Goal: Find specific page/section: Find specific page/section

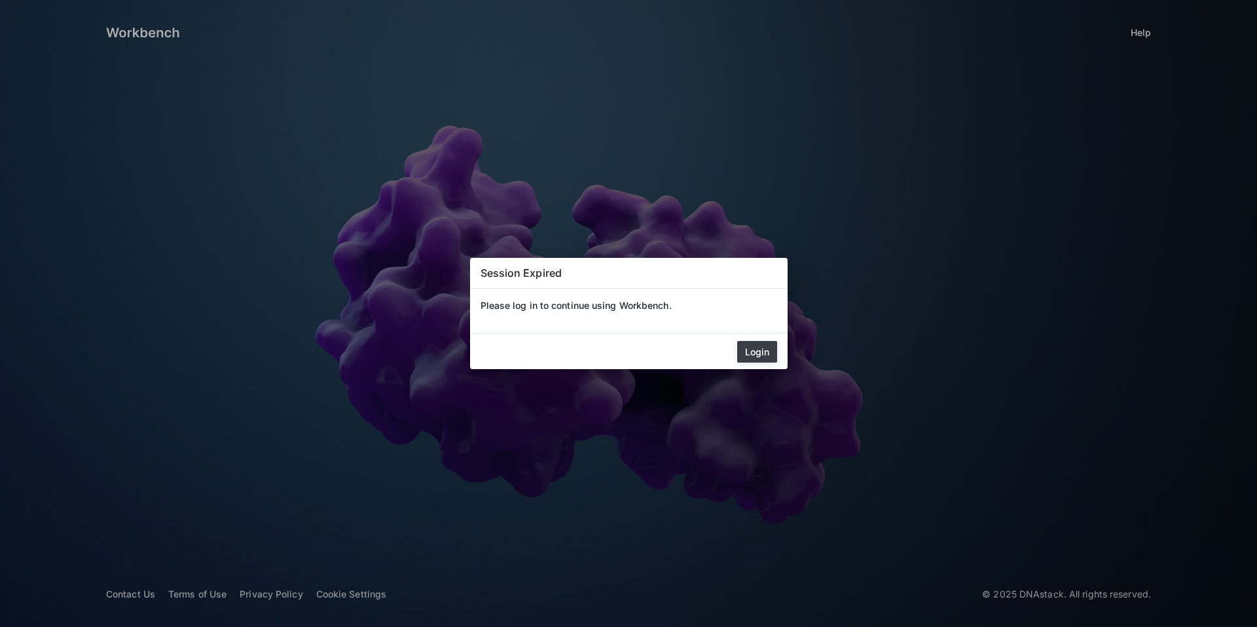
click at [754, 356] on button "Login" at bounding box center [757, 352] width 40 height 22
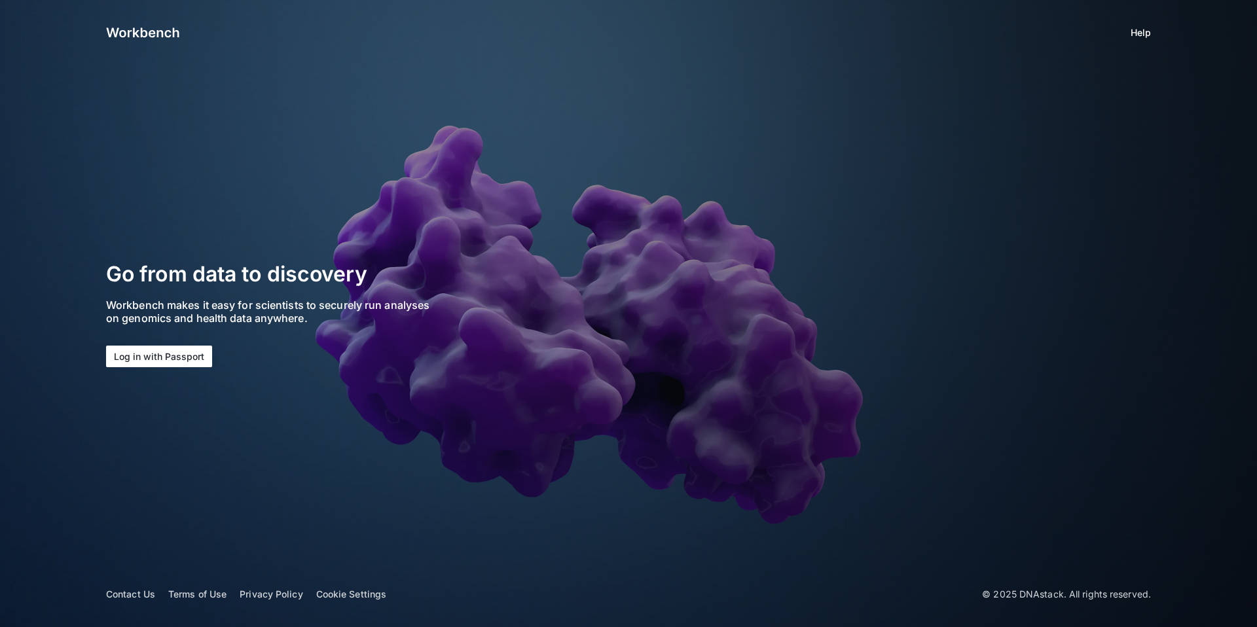
click at [139, 357] on button "Log in with Passport" at bounding box center [159, 357] width 106 height 22
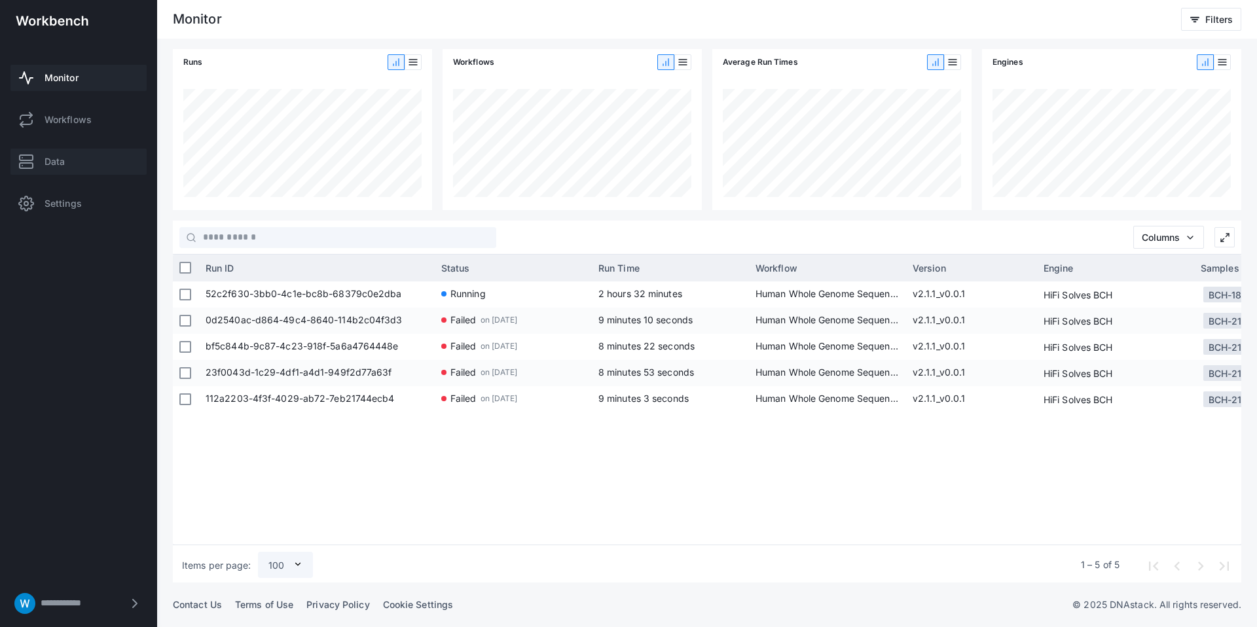
click at [65, 160] on link "Data" at bounding box center [78, 162] width 136 height 26
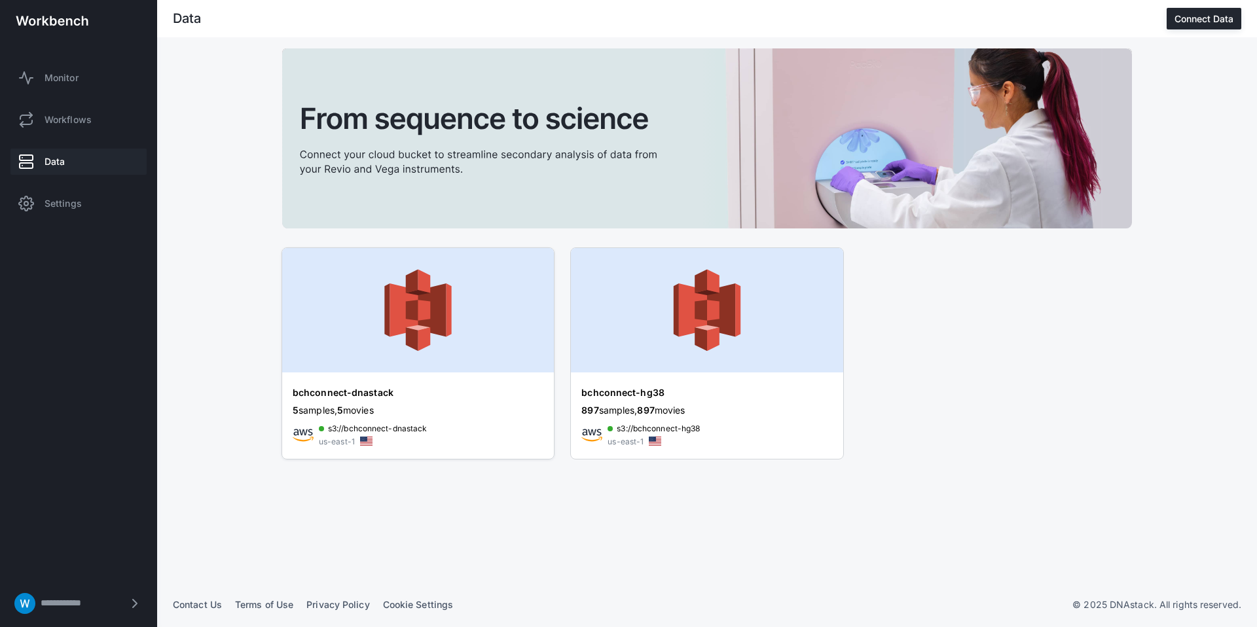
click at [422, 299] on img at bounding box center [418, 310] width 272 height 124
